Goal: Information Seeking & Learning: Learn about a topic

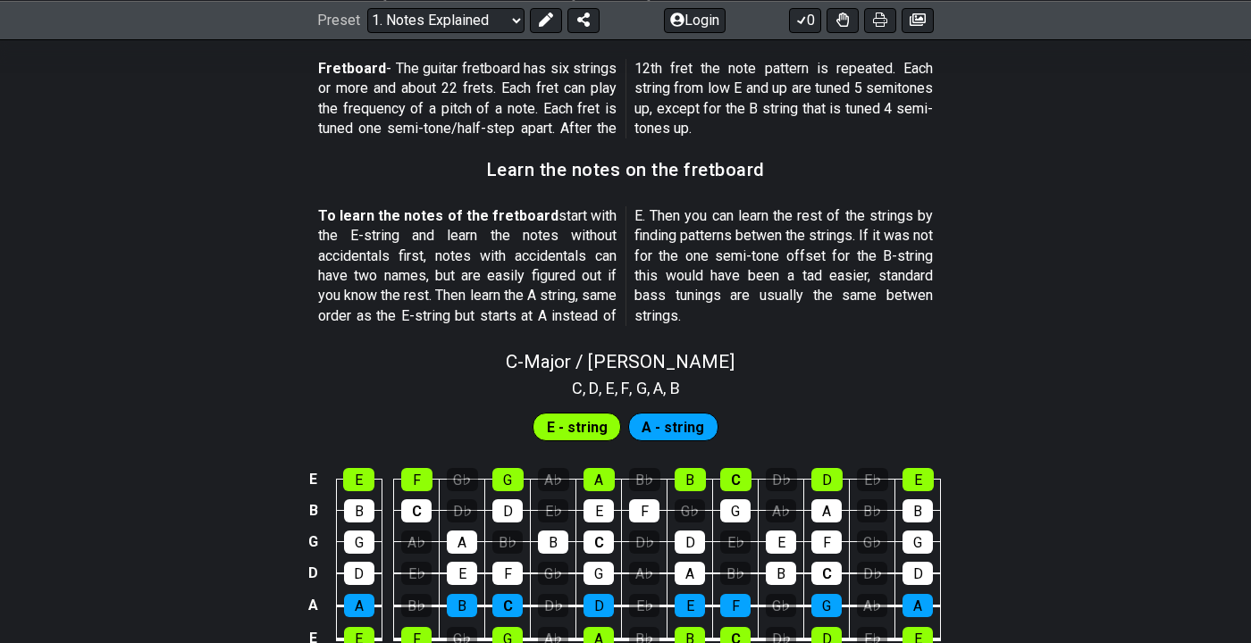
scroll to position [1500, 0]
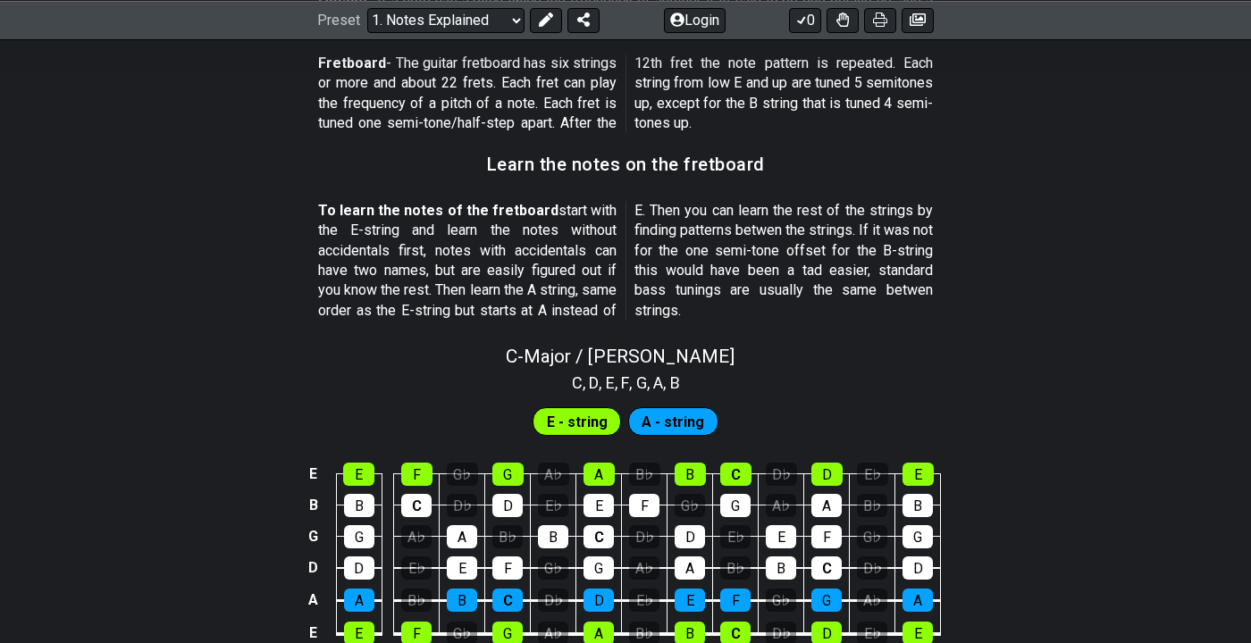
click at [690, 445] on td "B" at bounding box center [691, 458] width 46 height 31
click at [593, 427] on span "E - string" at bounding box center [577, 422] width 61 height 26
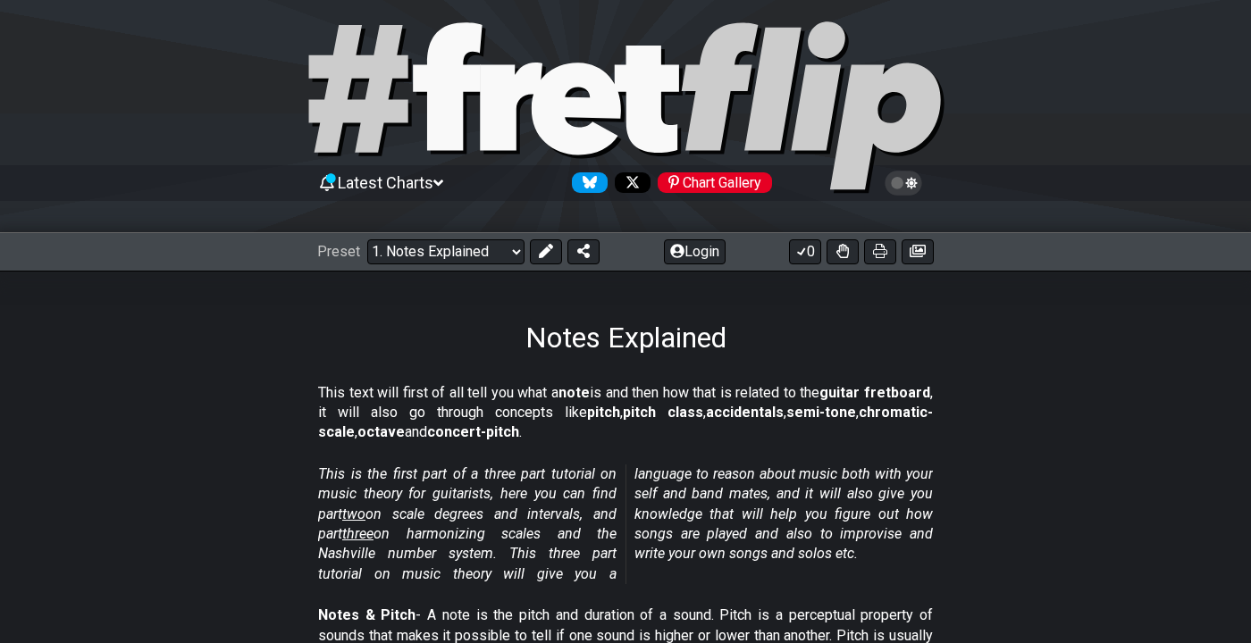
scroll to position [0, 0]
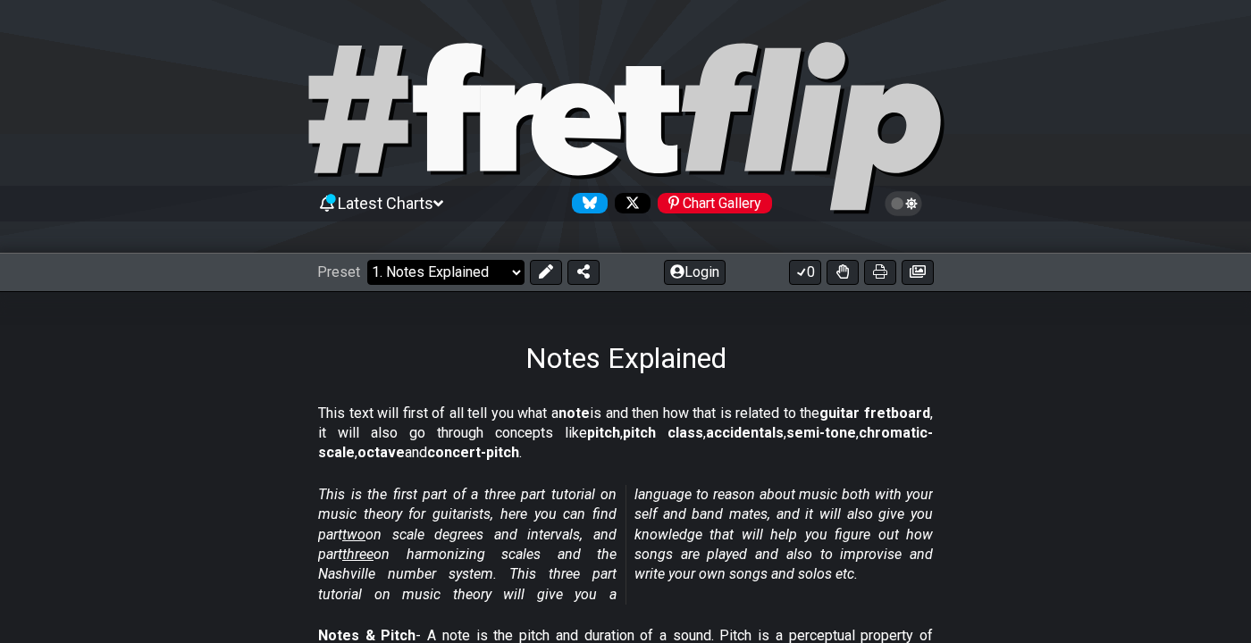
click at [491, 281] on select "Welcome to #fretflip! Initial Preset Custom Preset Minor Pentatonic Major Penta…" at bounding box center [445, 272] width 157 height 25
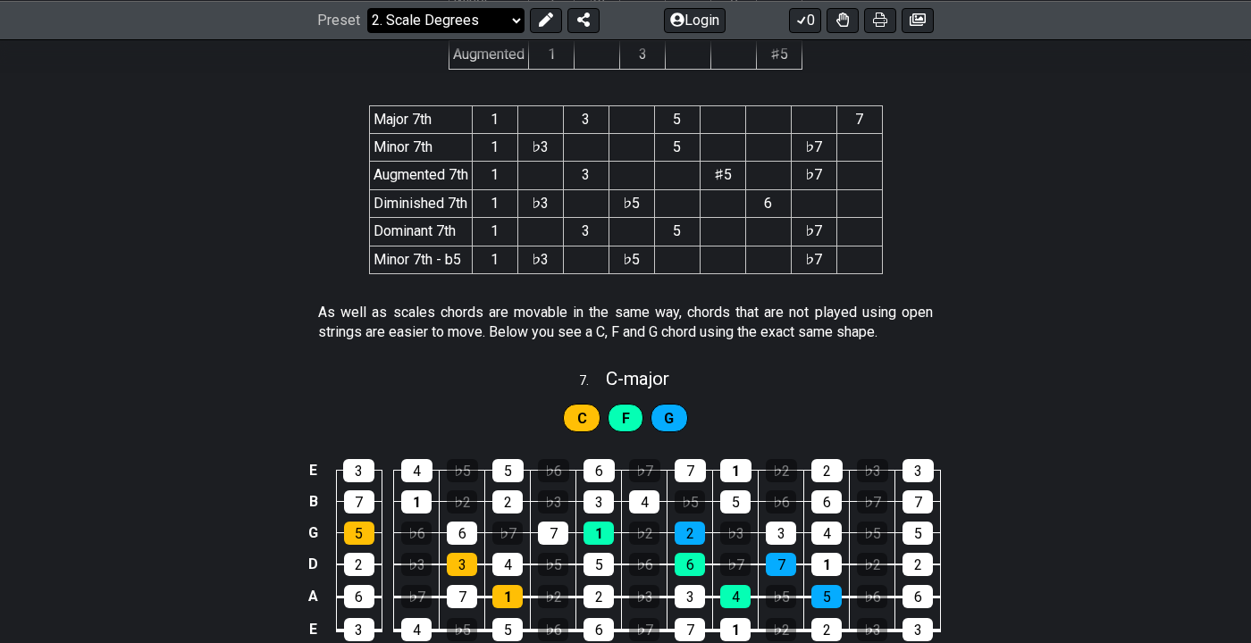
scroll to position [3629, 0]
click at [468, 21] on select "Welcome to #fretflip! Initial Preset Custom Preset Minor Pentatonic Major Penta…" at bounding box center [445, 19] width 157 height 25
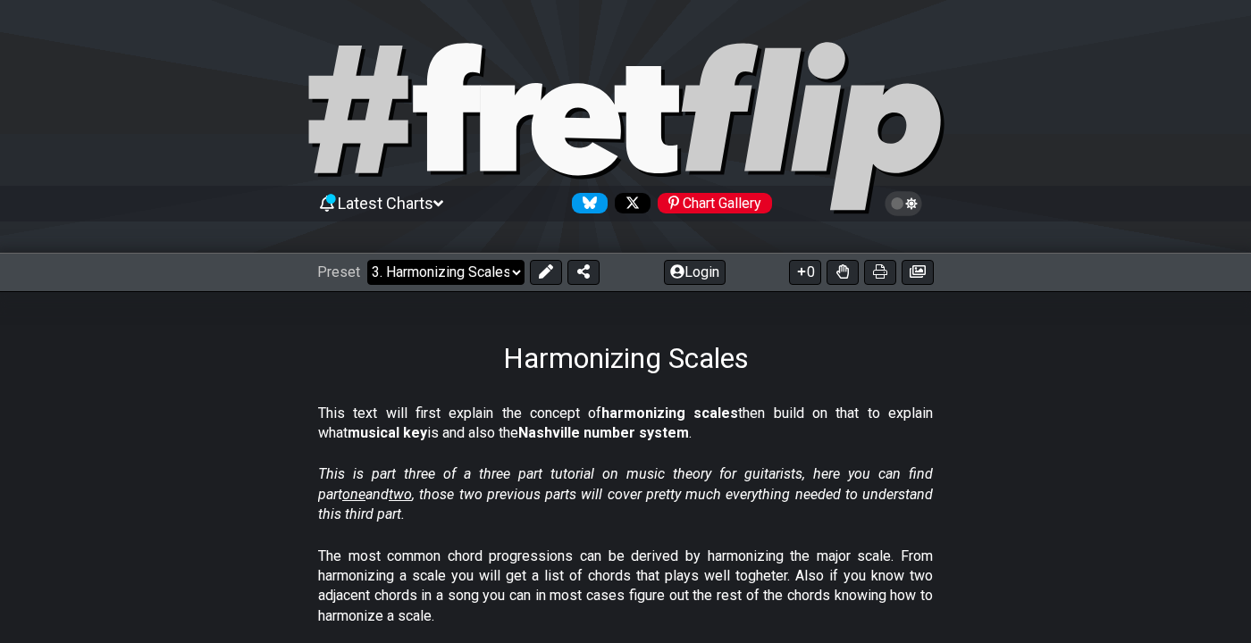
click at [453, 260] on select "Welcome to #fretflip! Initial Preset Custom Preset Minor Pentatonic Major Penta…" at bounding box center [445, 272] width 157 height 25
select select "/the-caged-system"
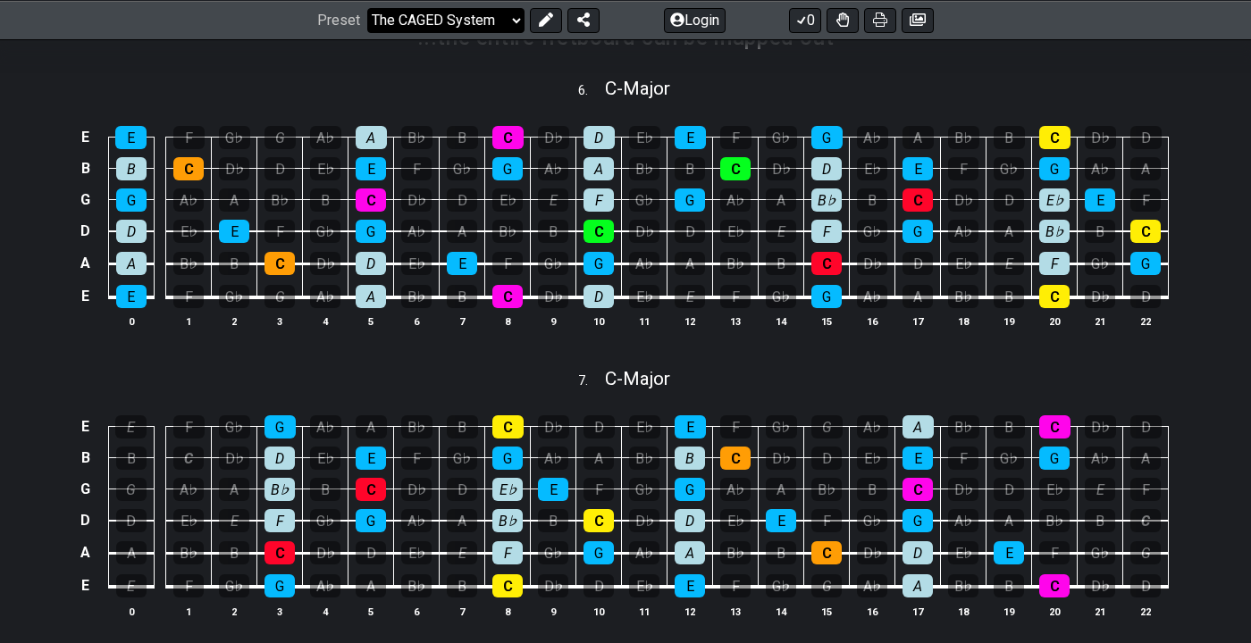
scroll to position [1243, 0]
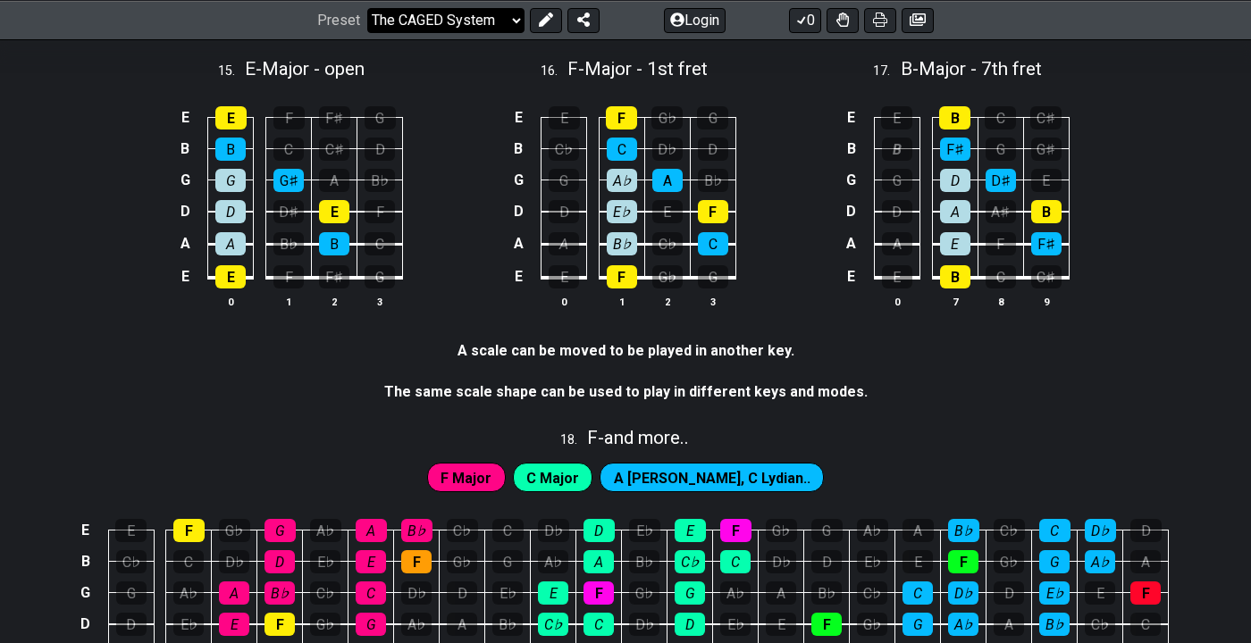
scroll to position [4525, 0]
click at [467, 47] on div "16 . F - Major - 1st fret" at bounding box center [626, 64] width 322 height 34
select select "F"
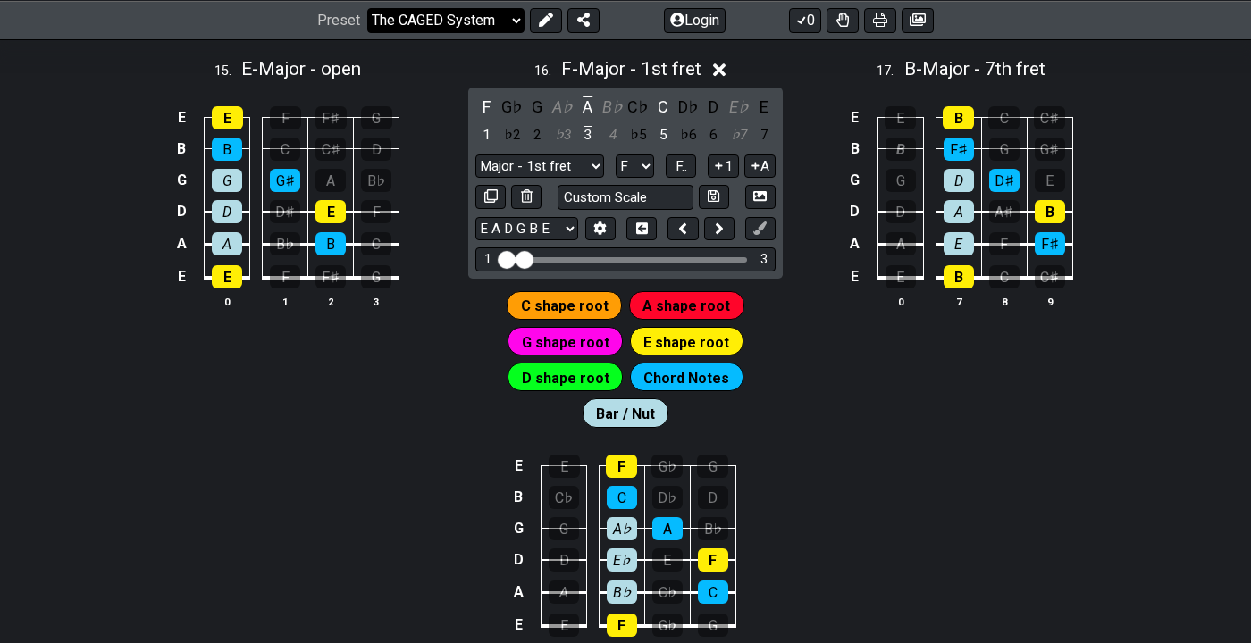
click at [467, 17] on select "Welcome to #fretflip! Initial Preset Custom Preset Minor Pentatonic Major Penta…" at bounding box center [445, 19] width 157 height 25
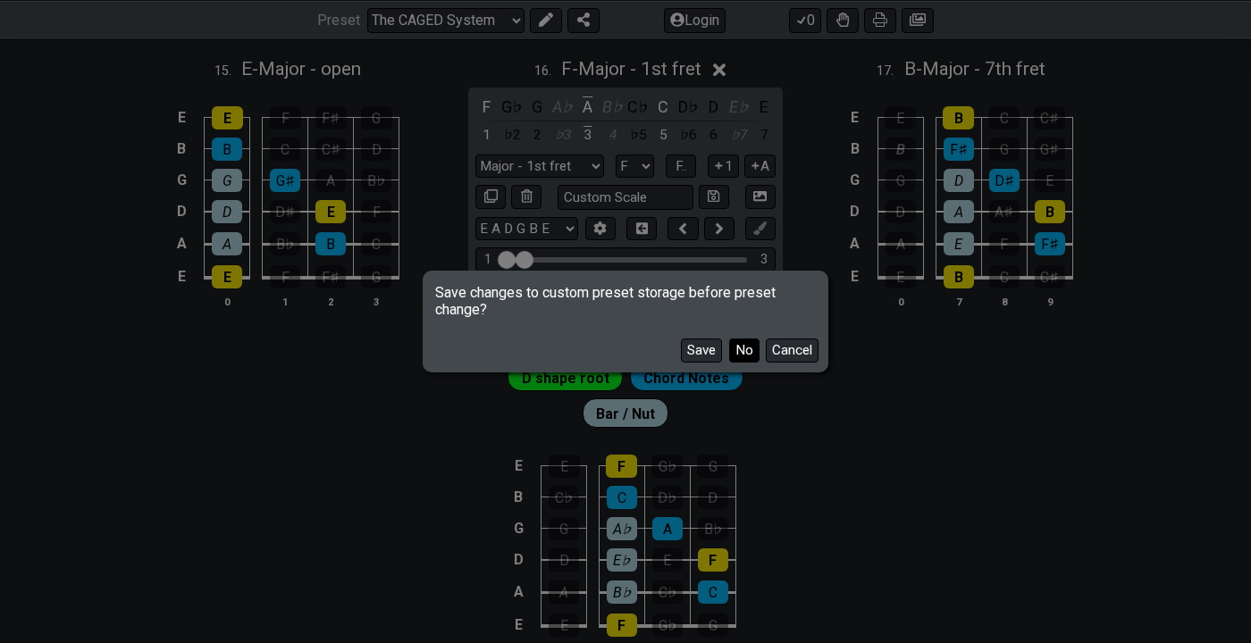
click at [745, 354] on button "No" at bounding box center [744, 351] width 30 height 24
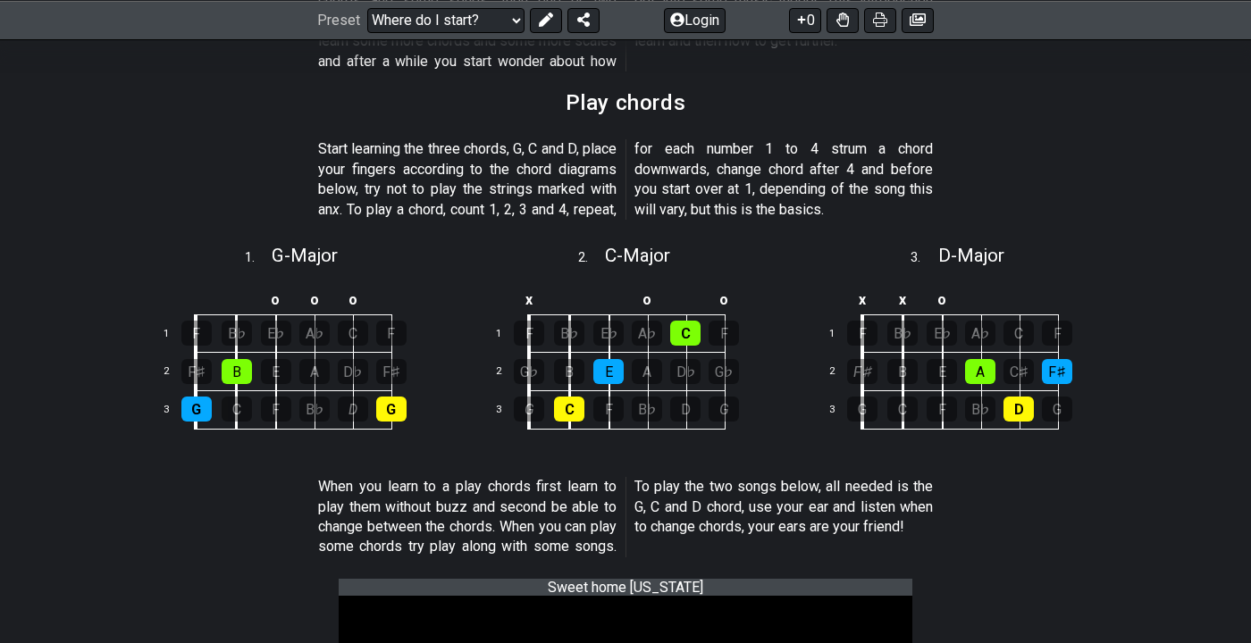
scroll to position [577, 0]
click at [500, 18] on select "Welcome to #fretflip! Initial Preset Custom Preset Minor Pentatonic Major Penta…" at bounding box center [445, 19] width 157 height 25
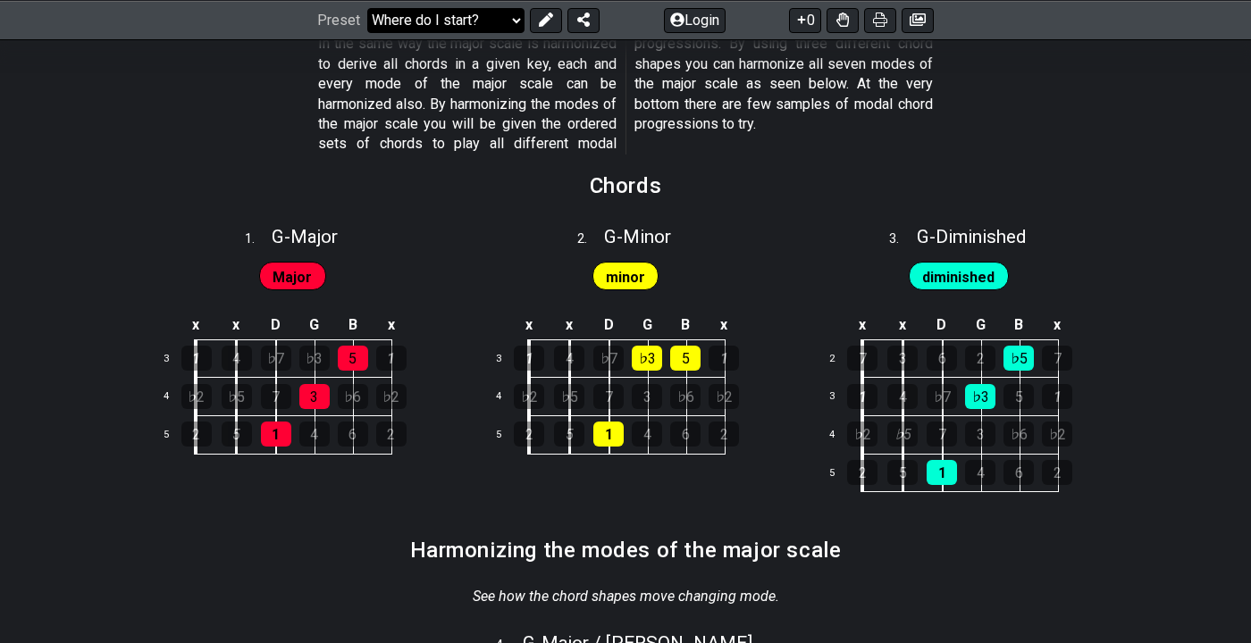
select select "/modal-chord-progressions"
